Goal: Task Accomplishment & Management: Use online tool/utility

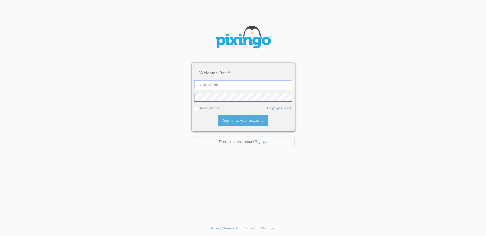
type input "[EMAIL_ADDRESS][DOMAIN_NAME]"
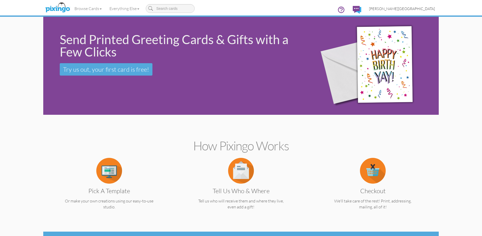
click at [423, 8] on span "[PERSON_NAME][GEOGRAPHIC_DATA]" at bounding box center [402, 8] width 66 height 4
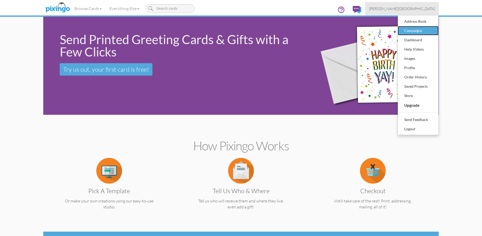
click at [419, 29] on div "Campaigns" at bounding box center [418, 31] width 30 height 8
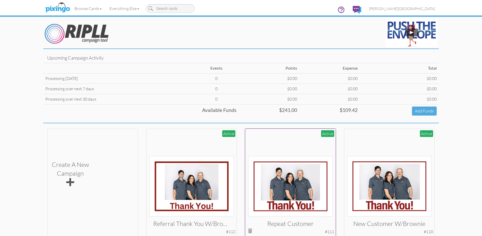
click at [305, 164] on img at bounding box center [290, 186] width 85 height 60
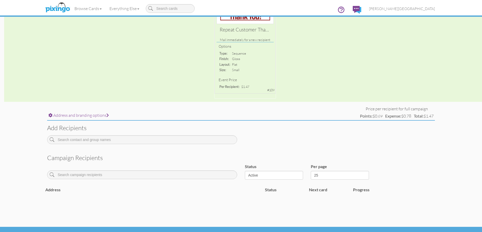
scroll to position [102, 0]
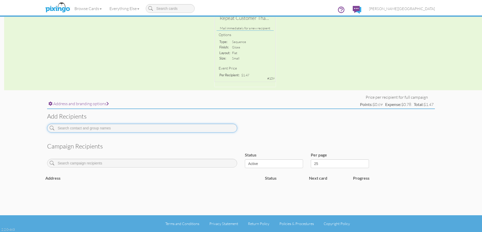
click at [132, 127] on input at bounding box center [142, 128] width 190 height 9
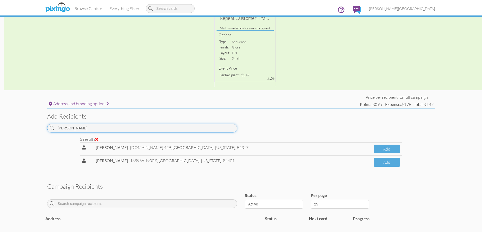
drag, startPoint x: 99, startPoint y: 129, endPoint x: 19, endPoint y: 131, distance: 80.6
click at [19, 131] on campaign-detail "Toggle navigation Visit Pixingo Mobile Browse Cards Business Accounting Automot…" at bounding box center [241, 85] width 482 height 374
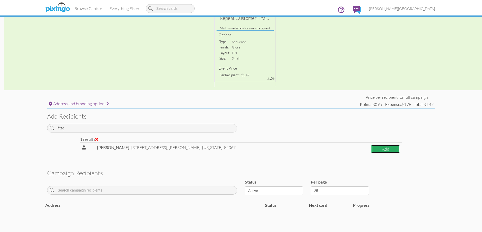
click at [371, 151] on button "Add" at bounding box center [385, 148] width 29 height 9
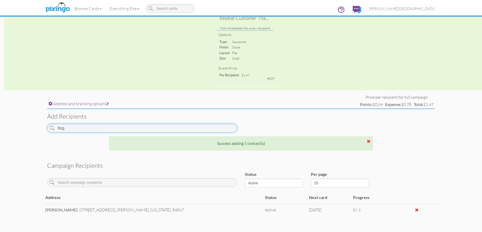
drag, startPoint x: 82, startPoint y: 128, endPoint x: 27, endPoint y: 132, distance: 55.2
click at [27, 132] on campaign-detail "Toggle navigation Visit Pixingo Mobile Browse Cards Business Accounting Automot…" at bounding box center [241, 80] width 482 height 365
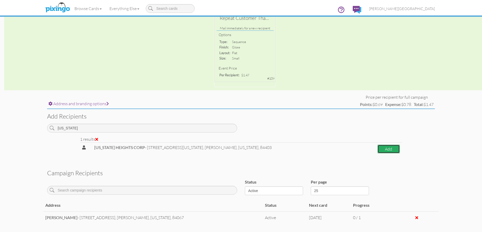
click at [381, 149] on button "Add" at bounding box center [389, 148] width 22 height 9
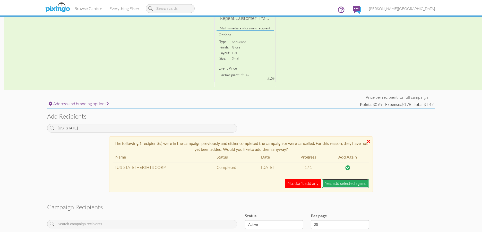
click at [341, 184] on button "Yes, add selected again." at bounding box center [345, 183] width 47 height 9
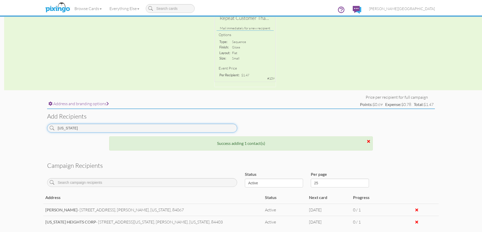
drag, startPoint x: 81, startPoint y: 128, endPoint x: 38, endPoint y: 133, distance: 42.7
click at [38, 133] on campaign-detail "Toggle navigation Visit Pixingo Mobile Browse Cards Business Accounting Automot…" at bounding box center [241, 86] width 482 height 377
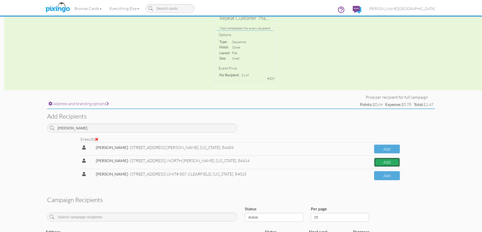
click at [383, 162] on button "Add" at bounding box center [387, 162] width 26 height 9
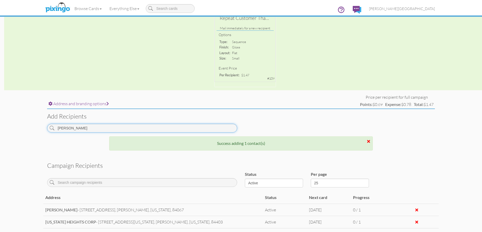
drag, startPoint x: 71, startPoint y: 129, endPoint x: 35, endPoint y: 132, distance: 36.7
click at [36, 132] on campaign-detail "Toggle navigation Visit Pixingo Mobile Browse Cards Business Accounting Automot…" at bounding box center [241, 92] width 482 height 389
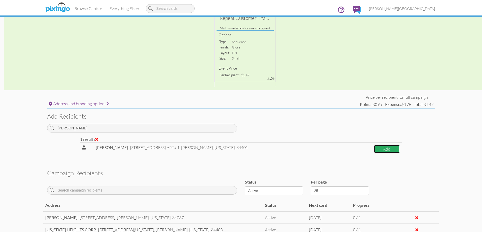
click at [374, 147] on button "Add" at bounding box center [387, 148] width 26 height 9
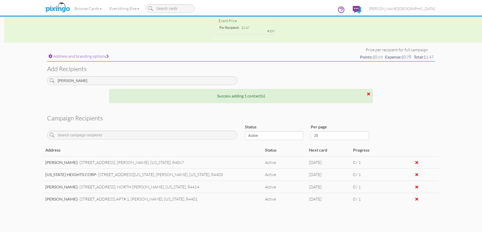
scroll to position [153, 0]
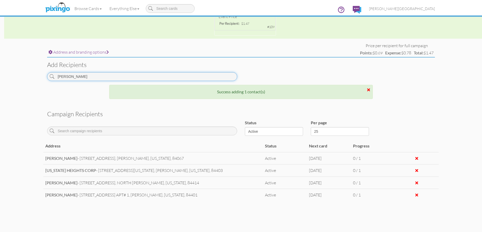
drag, startPoint x: 68, startPoint y: 75, endPoint x: 33, endPoint y: 76, distance: 35.3
click at [33, 76] on campaign-detail "Toggle navigation Visit Pixingo Mobile Browse Cards Business Accounting Automot…" at bounding box center [241, 48] width 482 height 402
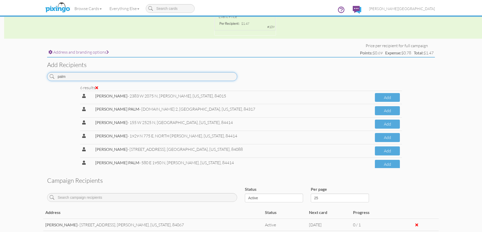
drag, startPoint x: 66, startPoint y: 78, endPoint x: 34, endPoint y: 78, distance: 31.9
click at [34, 78] on campaign-detail "Toggle navigation Visit Pixingo Mobile Browse Cards Business Accounting Automot…" at bounding box center [241, 81] width 482 height 468
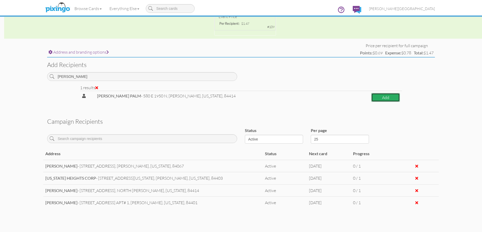
click at [371, 99] on button "Add" at bounding box center [385, 97] width 29 height 9
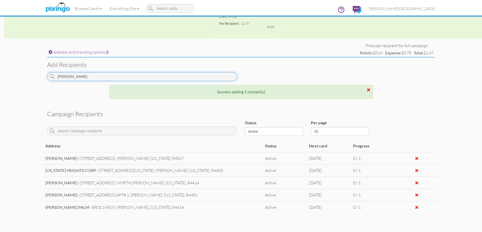
drag, startPoint x: 46, startPoint y: 80, endPoint x: 37, endPoint y: 80, distance: 8.5
click at [37, 80] on campaign-detail "Toggle navigation Visit Pixingo Mobile Browse Cards Business Accounting Automot…" at bounding box center [241, 54] width 482 height 414
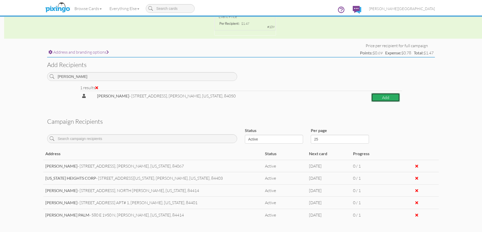
click at [374, 99] on button "Add" at bounding box center [385, 97] width 29 height 9
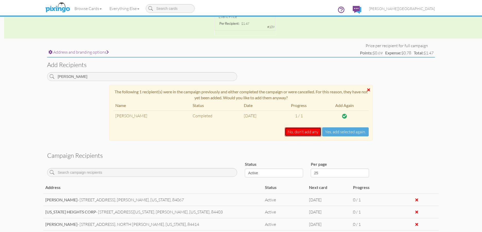
click at [299, 129] on button "No, don't add any" at bounding box center [303, 131] width 37 height 9
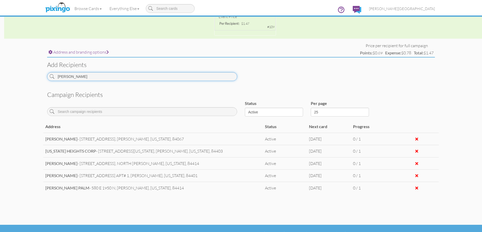
drag, startPoint x: 69, startPoint y: 74, endPoint x: 28, endPoint y: 77, distance: 41.3
click at [28, 77] on campaign-detail "Toggle navigation Visit Pixingo Mobile Browse Cards Business Accounting Automot…" at bounding box center [241, 44] width 482 height 395
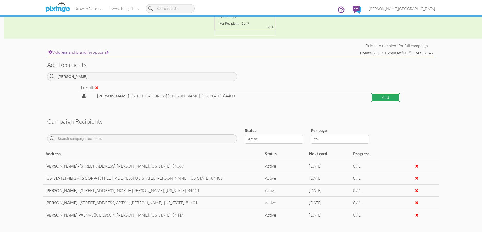
click at [389, 95] on button "Add" at bounding box center [385, 97] width 29 height 9
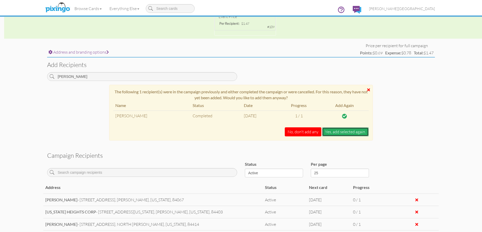
click at [339, 133] on button "Yes, add selected again." at bounding box center [345, 131] width 47 height 9
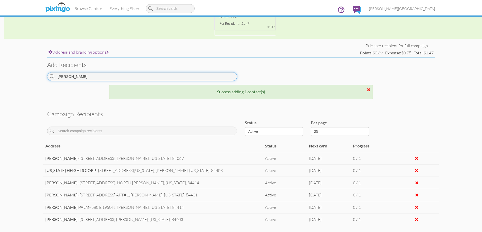
drag, startPoint x: 78, startPoint y: 76, endPoint x: 10, endPoint y: 75, distance: 68.8
click at [10, 75] on campaign-detail "Toggle navigation Visit Pixingo Mobile Browse Cards Business Accounting Automot…" at bounding box center [241, 60] width 482 height 426
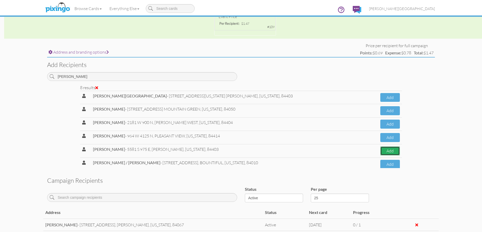
click at [382, 153] on button "Add" at bounding box center [390, 150] width 20 height 9
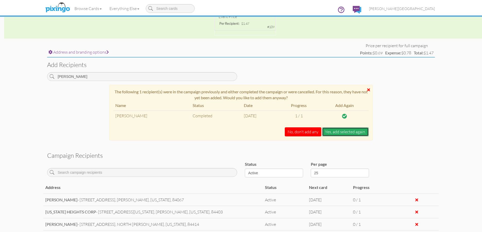
click at [338, 135] on button "Yes, add selected again." at bounding box center [345, 131] width 47 height 9
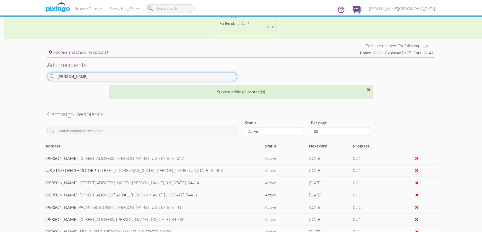
drag, startPoint x: 78, startPoint y: 78, endPoint x: 27, endPoint y: 77, distance: 51.0
click at [27, 77] on campaign-detail "Toggle navigation Visit Pixingo Mobile Browse Cards Business Accounting Automot…" at bounding box center [241, 66] width 482 height 439
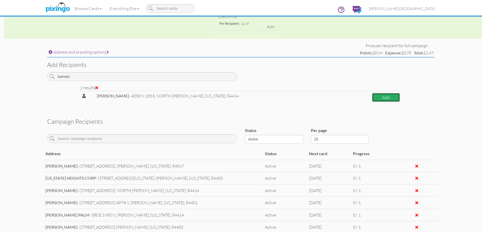
click at [372, 97] on button "Add" at bounding box center [386, 97] width 28 height 9
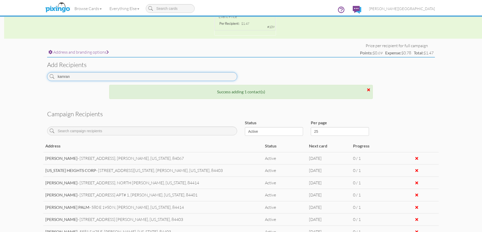
drag, startPoint x: 126, startPoint y: 78, endPoint x: 27, endPoint y: 76, distance: 98.9
click at [29, 77] on campaign-detail "Toggle navigation Visit Pixingo Mobile Browse Cards Business Accounting Automot…" at bounding box center [241, 72] width 482 height 451
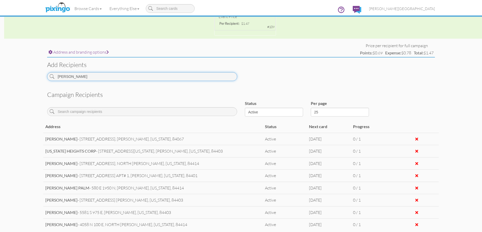
drag, startPoint x: 84, startPoint y: 78, endPoint x: 76, endPoint y: 78, distance: 8.0
click at [76, 78] on input "[PERSON_NAME]" at bounding box center [142, 76] width 190 height 9
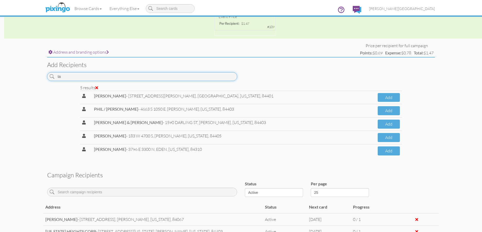
type input "t"
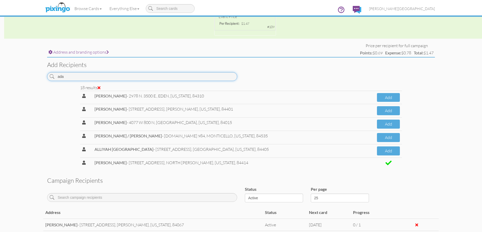
drag, startPoint x: 76, startPoint y: 78, endPoint x: 43, endPoint y: 82, distance: 32.9
click at [43, 82] on campaign-detail "Toggle navigation Visit Pixingo Mobile Browse Cards Business Accounting Automot…" at bounding box center [241, 105] width 482 height 517
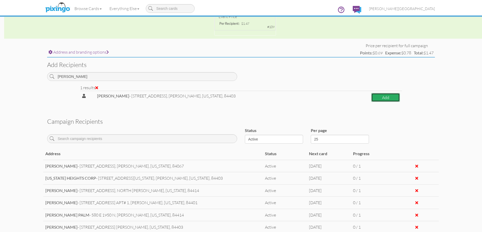
click at [371, 99] on button "Add" at bounding box center [385, 97] width 29 height 9
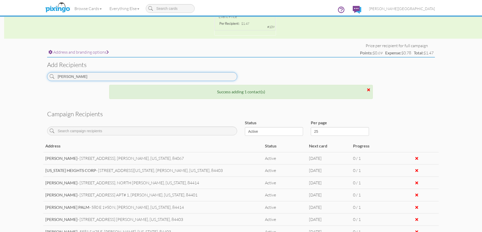
drag, startPoint x: 73, startPoint y: 75, endPoint x: 26, endPoint y: 81, distance: 47.7
click at [26, 81] on campaign-detail "Toggle navigation Visit Pixingo Mobile Browse Cards Business Accounting Automot…" at bounding box center [241, 78] width 482 height 463
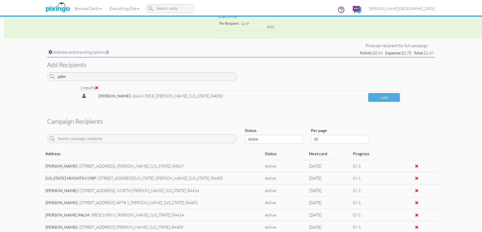
click at [359, 95] on td "[PERSON_NAME] - 364 N 700 E, [PERSON_NAME], [US_STATE], 84050" at bounding box center [231, 97] width 270 height 13
click at [370, 97] on button "Add" at bounding box center [384, 97] width 32 height 9
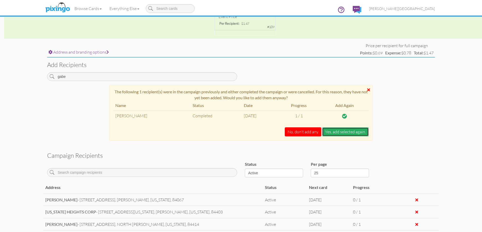
click at [338, 134] on button "Yes, add selected again." at bounding box center [345, 131] width 47 height 9
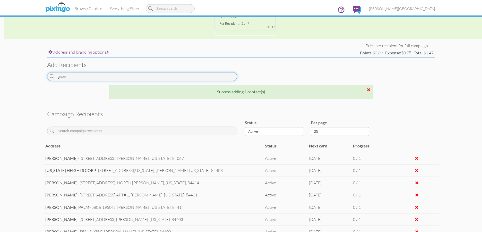
drag, startPoint x: 42, startPoint y: 76, endPoint x: 29, endPoint y: 75, distance: 12.6
click at [29, 75] on campaign-detail "Toggle navigation Visit Pixingo Mobile Browse Cards Business Accounting Automot…" at bounding box center [241, 84] width 482 height 475
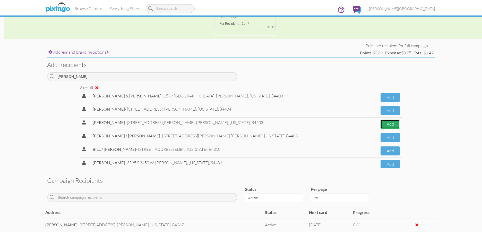
click at [385, 122] on button "Add" at bounding box center [390, 123] width 19 height 9
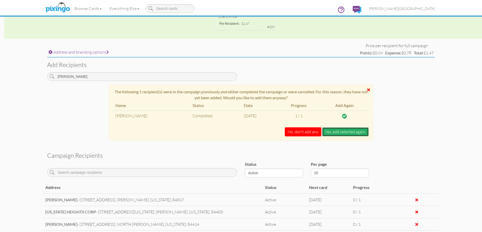
click at [332, 128] on button "Yes, add selected again." at bounding box center [345, 131] width 47 height 9
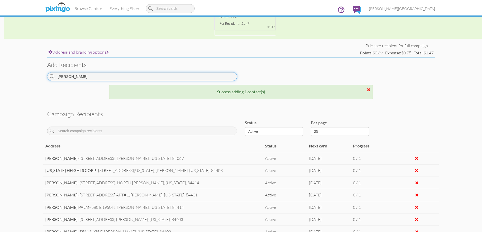
drag, startPoint x: 87, startPoint y: 79, endPoint x: 30, endPoint y: 77, distance: 56.7
click at [30, 77] on campaign-detail "Toggle navigation Visit Pixingo Mobile Browse Cards Business Accounting Automot…" at bounding box center [241, 90] width 482 height 487
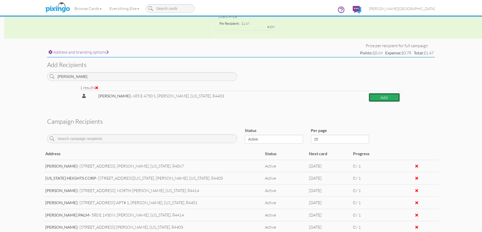
click at [370, 100] on button "Add" at bounding box center [384, 97] width 31 height 9
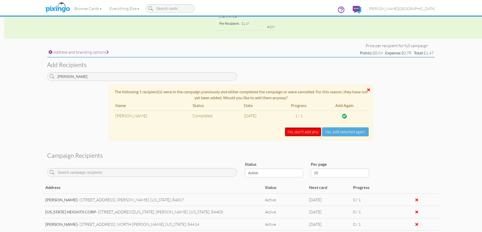
click at [304, 132] on button "No, don't add any" at bounding box center [303, 131] width 37 height 9
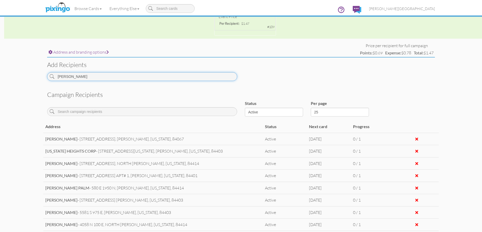
drag, startPoint x: 90, startPoint y: 78, endPoint x: 32, endPoint y: 74, distance: 57.8
click at [32, 74] on campaign-detail "Toggle navigation Visit Pixingo Mobile Browse Cards Business Accounting Automot…" at bounding box center [241, 81] width 482 height 468
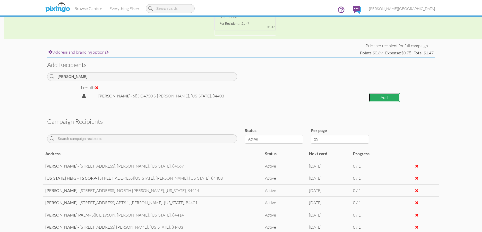
click at [378, 96] on button "Add" at bounding box center [384, 97] width 31 height 9
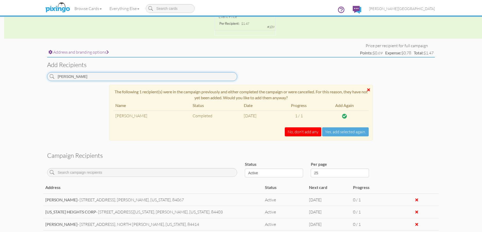
click at [76, 79] on input "[PERSON_NAME]" at bounding box center [142, 76] width 190 height 9
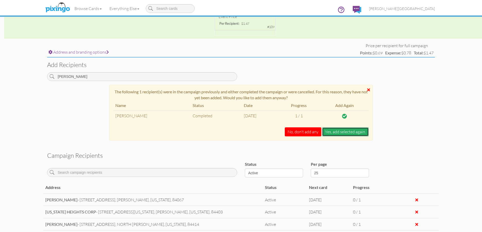
click at [333, 133] on button "Yes, add selected again." at bounding box center [345, 131] width 47 height 9
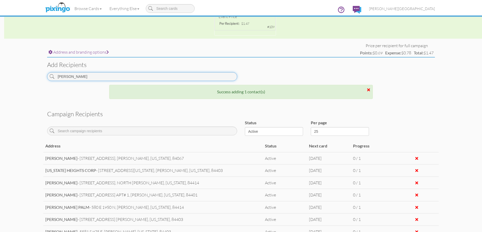
drag, startPoint x: 87, startPoint y: 78, endPoint x: 45, endPoint y: 80, distance: 42.0
click at [45, 80] on div "[PERSON_NAME]" at bounding box center [142, 78] width 198 height 13
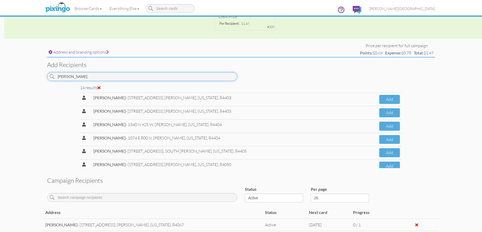
scroll to position [77, 0]
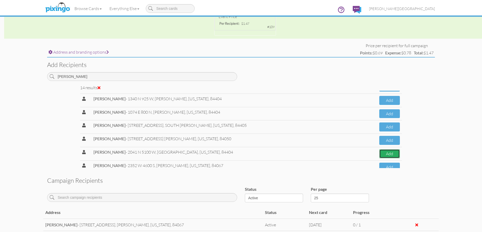
click at [379, 152] on button "Add" at bounding box center [389, 153] width 21 height 9
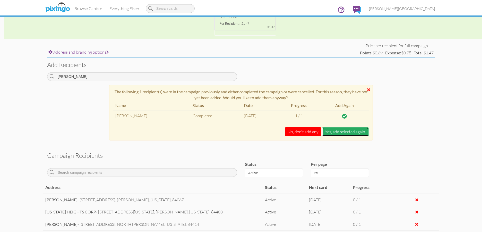
click at [338, 134] on button "Yes, add selected again." at bounding box center [345, 131] width 47 height 9
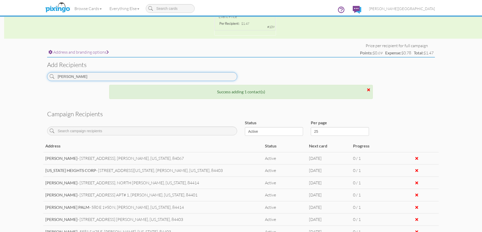
drag, startPoint x: 93, startPoint y: 76, endPoint x: 29, endPoint y: 76, distance: 64.1
click at [29, 76] on campaign-detail "Toggle navigation Visit Pixingo Mobile Browse Cards Business Accounting Automot…" at bounding box center [241, 101] width 482 height 508
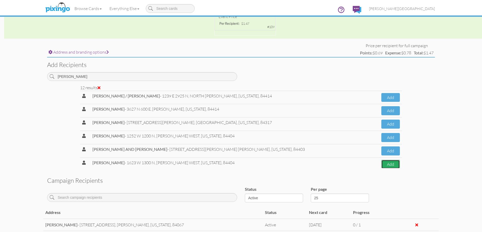
click at [384, 161] on button "Add" at bounding box center [390, 164] width 19 height 9
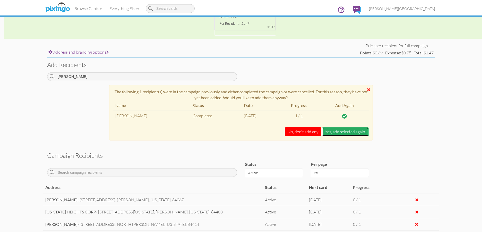
click at [341, 131] on button "Yes, add selected again." at bounding box center [345, 131] width 47 height 9
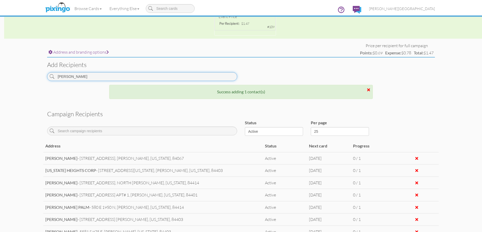
drag, startPoint x: 81, startPoint y: 79, endPoint x: 7, endPoint y: 73, distance: 73.9
click at [8, 73] on campaign-detail "Toggle navigation Visit Pixingo Mobile Browse Cards Business Accounting Automot…" at bounding box center [241, 101] width 482 height 508
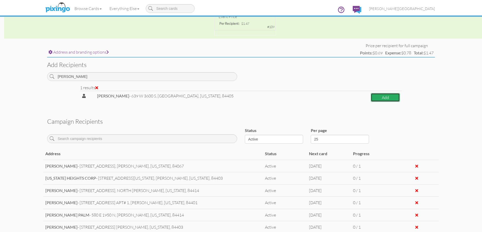
click at [372, 96] on button "Add" at bounding box center [385, 97] width 29 height 9
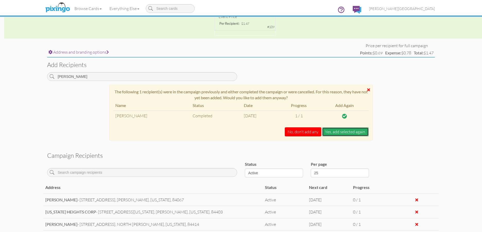
click at [331, 131] on button "Yes, add selected again." at bounding box center [345, 131] width 47 height 9
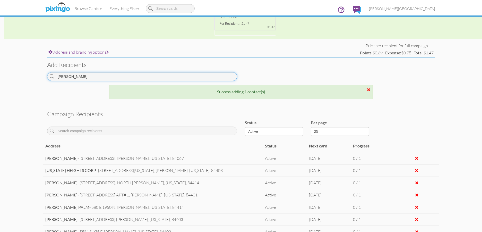
drag, startPoint x: 85, startPoint y: 78, endPoint x: 38, endPoint y: 77, distance: 47.1
click at [38, 77] on campaign-detail "Toggle navigation Visit Pixingo Mobile Browse Cards Business Accounting Automot…" at bounding box center [241, 101] width 482 height 508
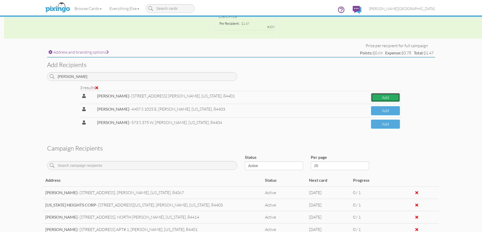
click at [371, 97] on button "Add" at bounding box center [385, 97] width 29 height 9
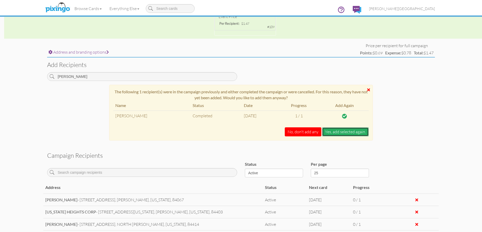
click at [338, 130] on button "Yes, add selected again." at bounding box center [345, 131] width 47 height 9
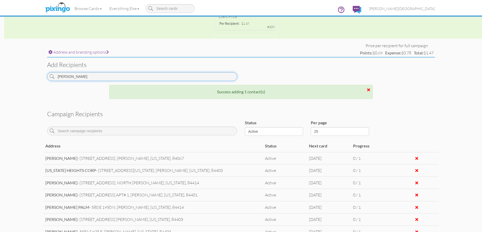
drag, startPoint x: 87, startPoint y: 78, endPoint x: 16, endPoint y: 74, distance: 70.7
click at [18, 74] on campaign-detail "Toggle navigation Visit Pixingo Mobile Browse Cards Business Accounting Automot…" at bounding box center [241, 101] width 482 height 508
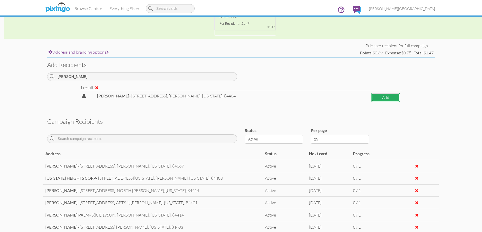
click at [378, 95] on button "Add" at bounding box center [385, 97] width 29 height 9
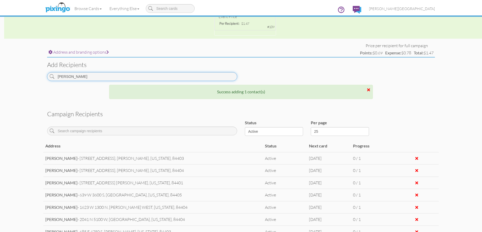
drag, startPoint x: 88, startPoint y: 78, endPoint x: 40, endPoint y: 75, distance: 47.9
click at [40, 75] on campaign-detail "Toggle navigation Visit Pixingo Mobile Browse Cards Business Accounting Automot…" at bounding box center [241, 101] width 482 height 508
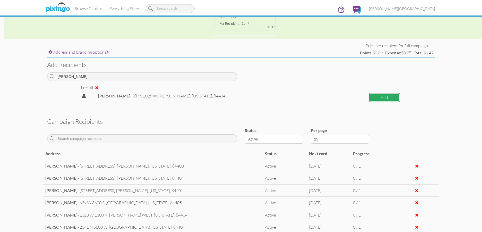
click at [372, 98] on button "Add" at bounding box center [384, 97] width 31 height 9
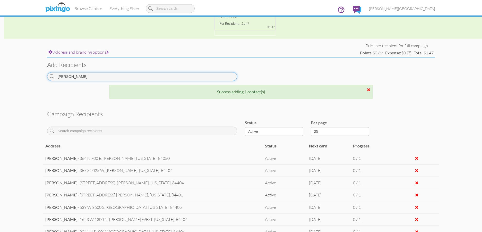
drag, startPoint x: 107, startPoint y: 80, endPoint x: 5, endPoint y: 75, distance: 101.6
click at [5, 75] on campaign-detail "Toggle navigation Visit Pixingo Mobile Browse Cards Business Accounting Automot…" at bounding box center [241, 101] width 482 height 508
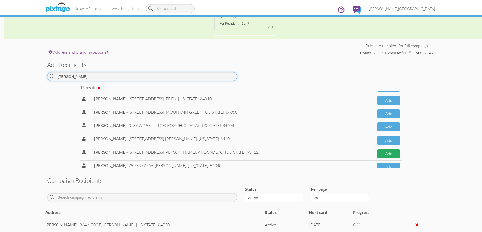
type input "[PERSON_NAME]"
click at [382, 155] on button "Add" at bounding box center [389, 153] width 22 height 9
